Goal: Navigation & Orientation: Find specific page/section

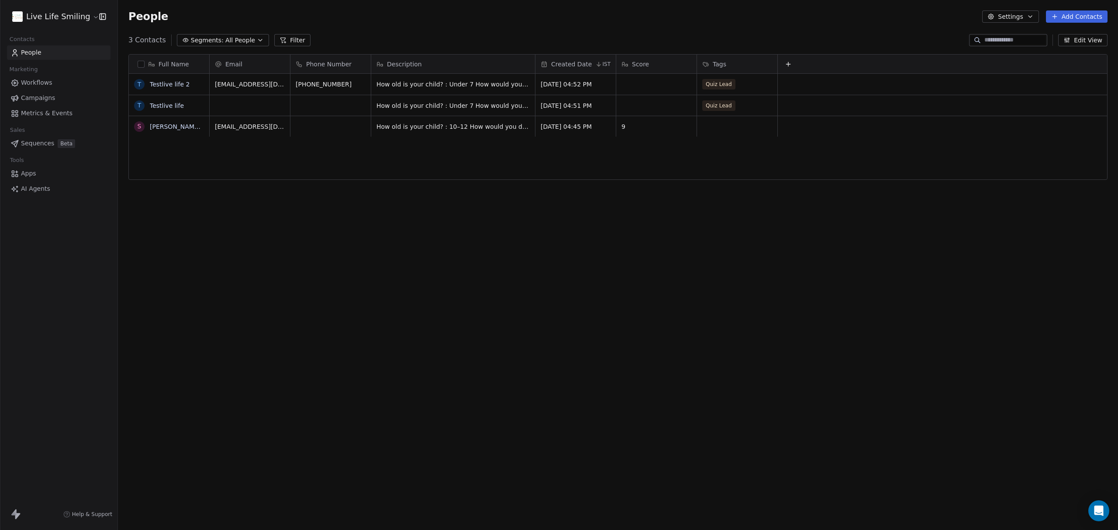
scroll to position [458, 991]
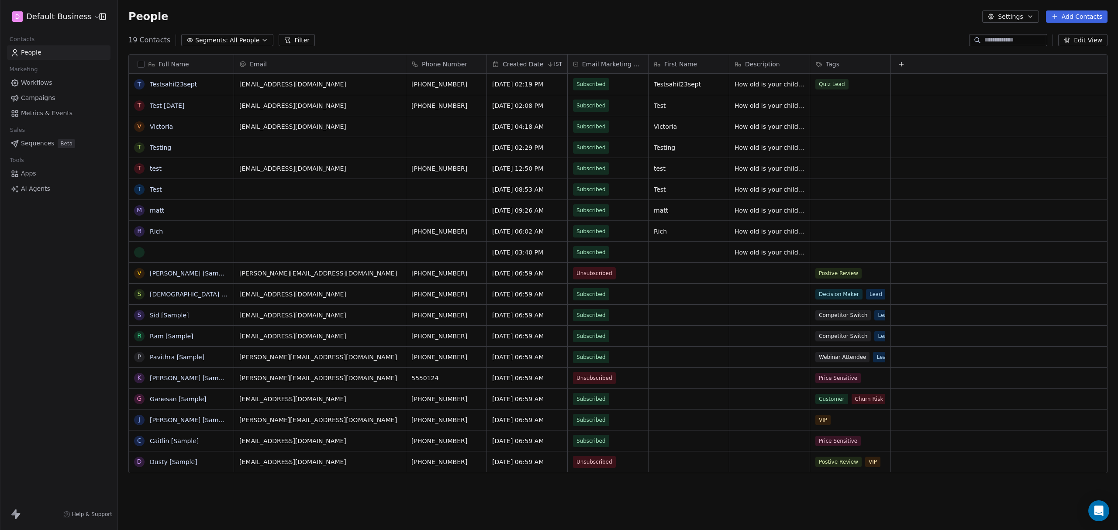
scroll to position [458, 991]
click at [80, 19] on html "D Default Business Contacts People Marketing Workflows Campaigns Metrics & Even…" at bounding box center [559, 265] width 1118 height 530
click at [63, 154] on div "Live Life Smiling" at bounding box center [49, 155] width 61 height 9
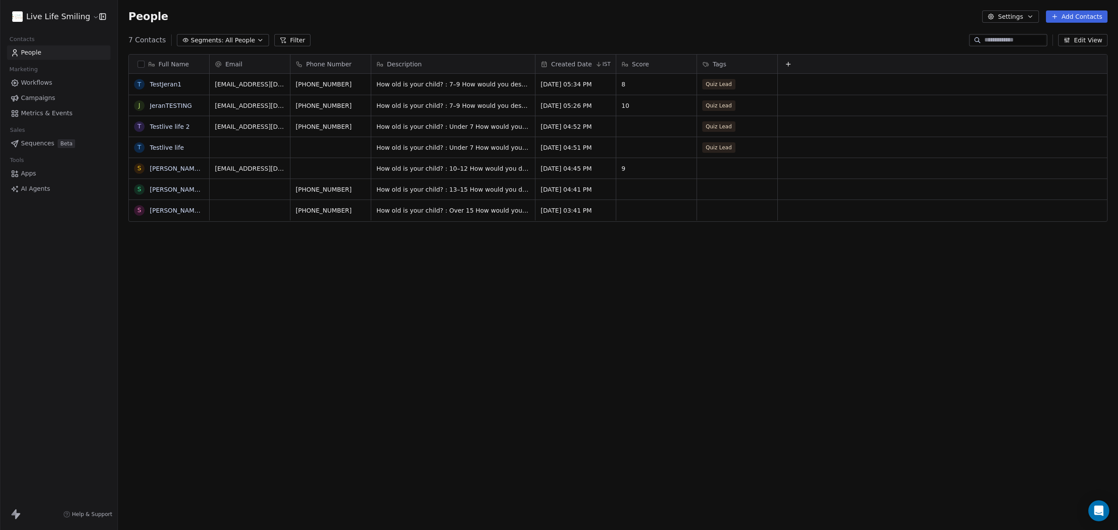
click at [472, 34] on div "7 Contacts Segments: All People Filter Edit View" at bounding box center [618, 40] width 1000 height 14
